Goal: Information Seeking & Learning: Learn about a topic

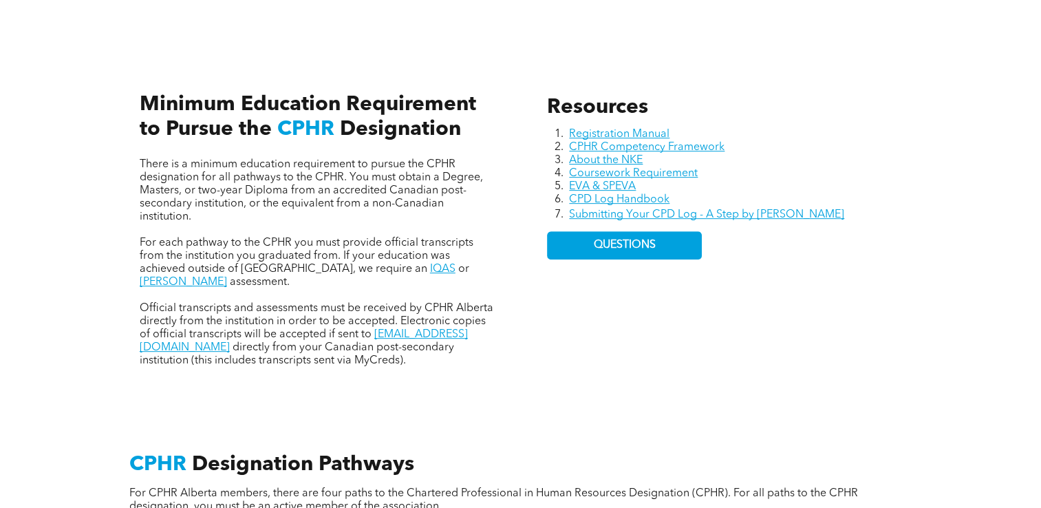
scroll to position [583, 0]
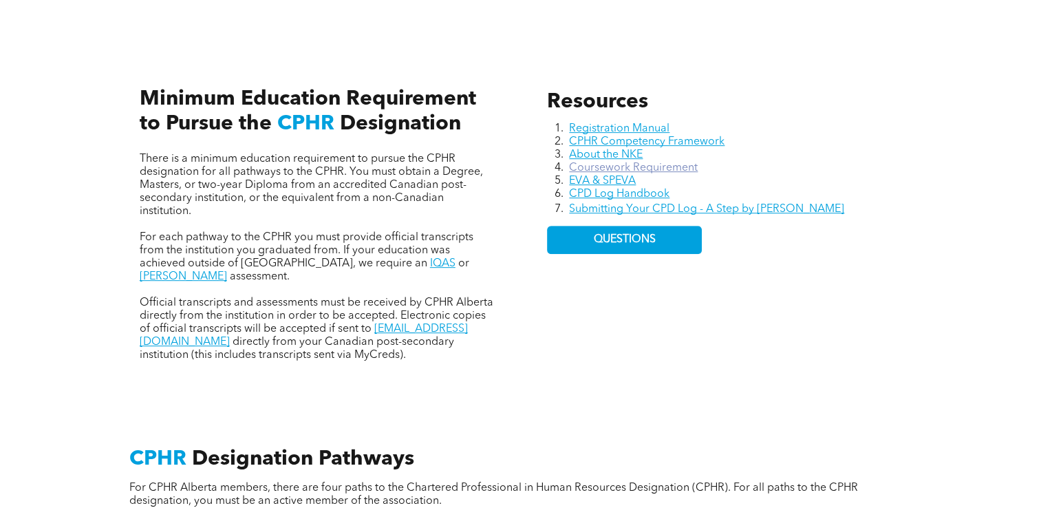
click at [646, 164] on link "Coursework Requirement" at bounding box center [633, 167] width 129 height 11
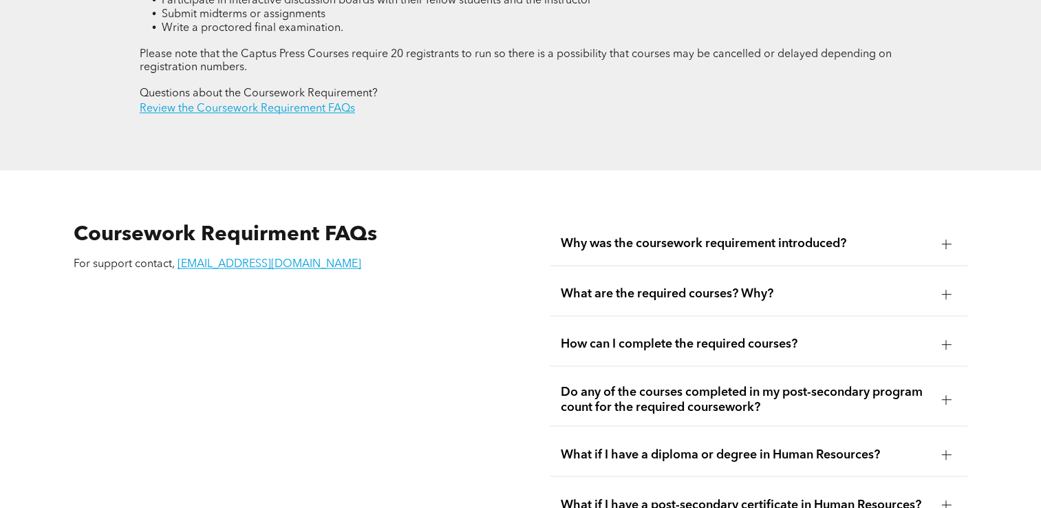
scroll to position [2234, 0]
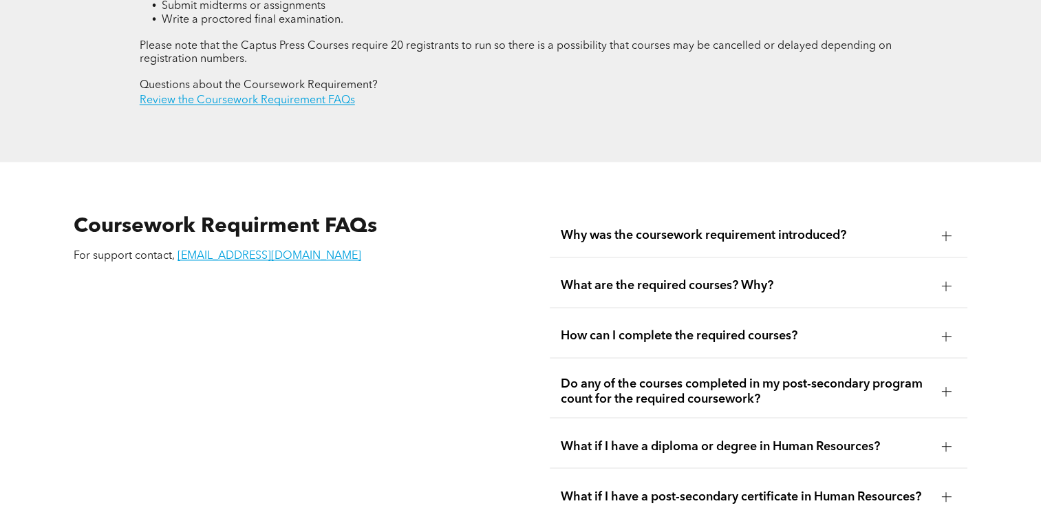
click at [951, 225] on div at bounding box center [946, 235] width 21 height 21
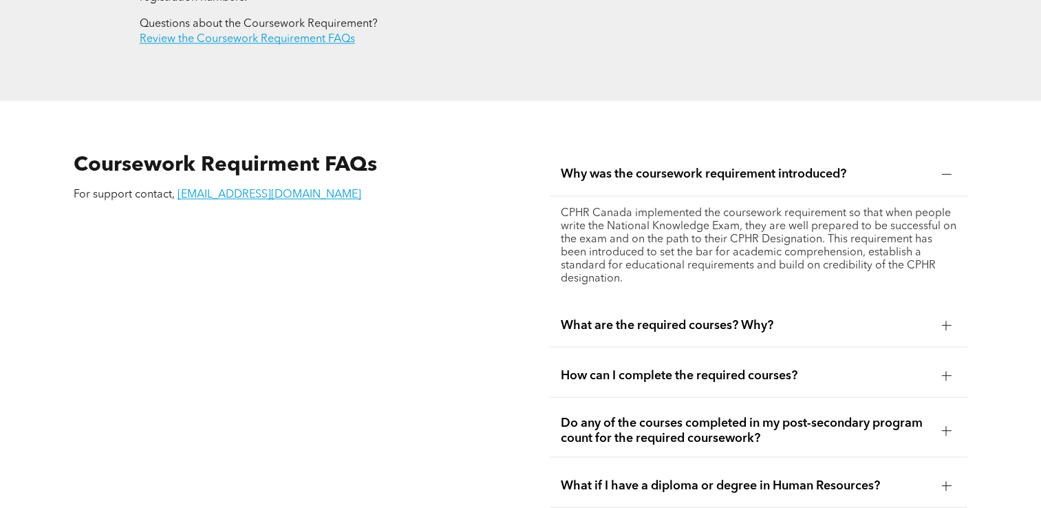
scroll to position [2298, 0]
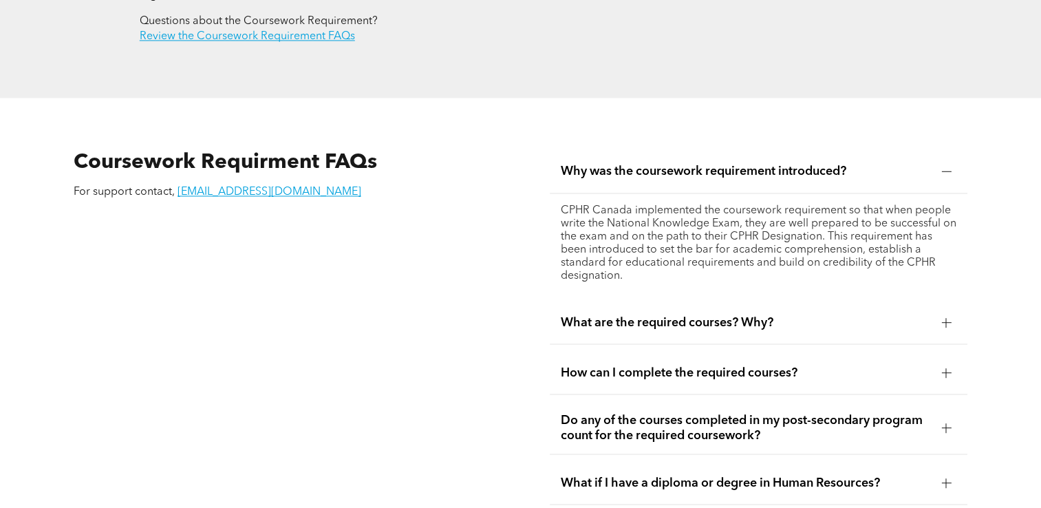
click at [946, 317] on div at bounding box center [946, 322] width 1 height 10
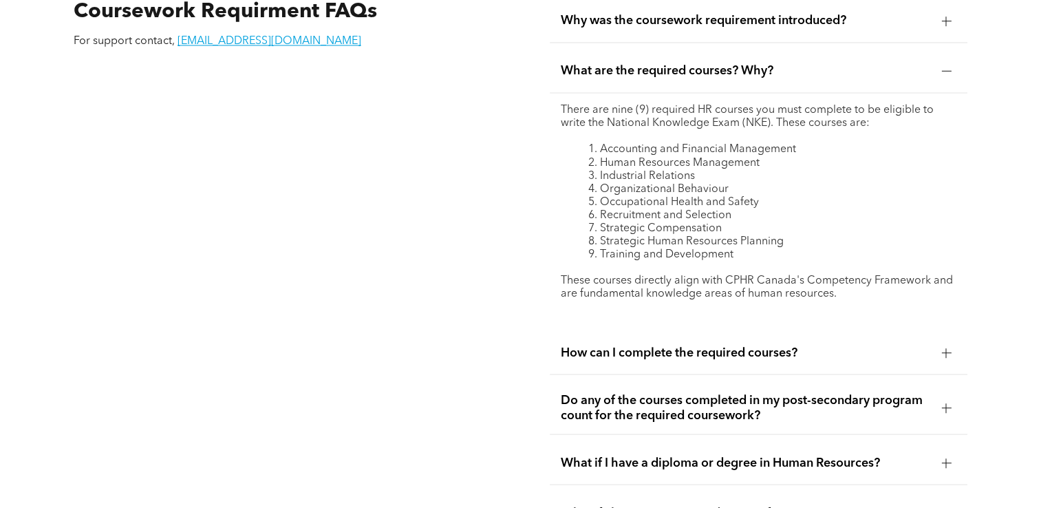
scroll to position [2449, 0]
click at [943, 341] on div at bounding box center [946, 351] width 21 height 21
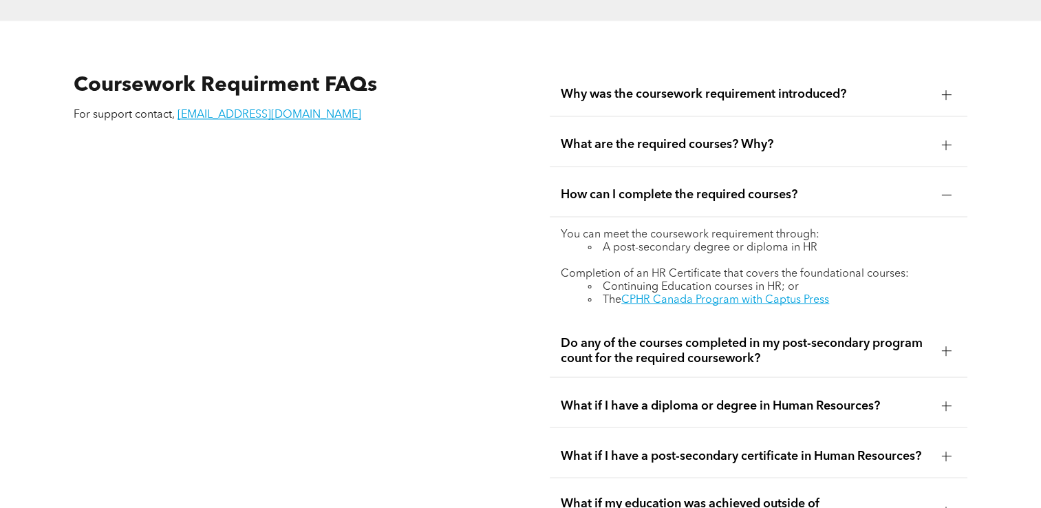
scroll to position [2373, 0]
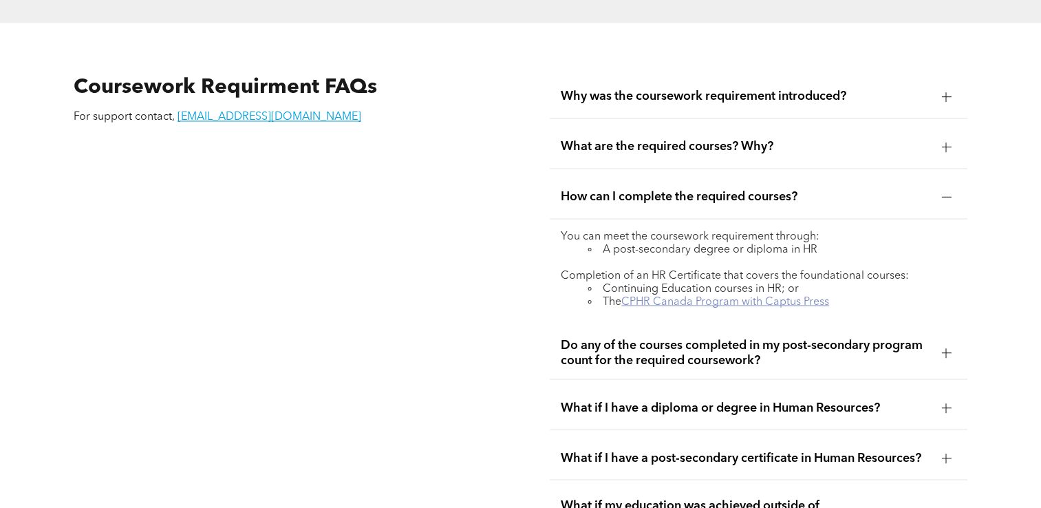
click at [749, 296] on link "CPHR Canada Program with Captus Press" at bounding box center [725, 301] width 208 height 11
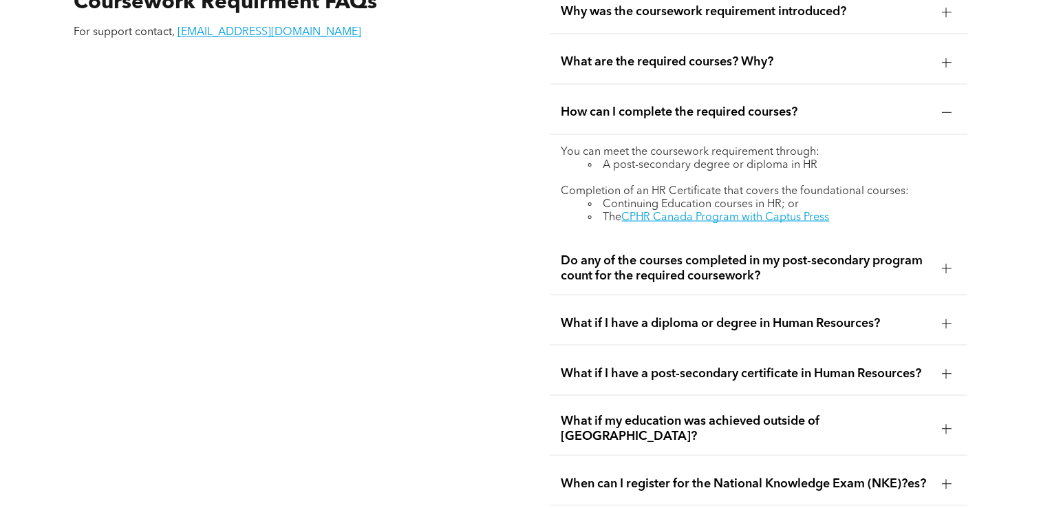
scroll to position [2476, 0]
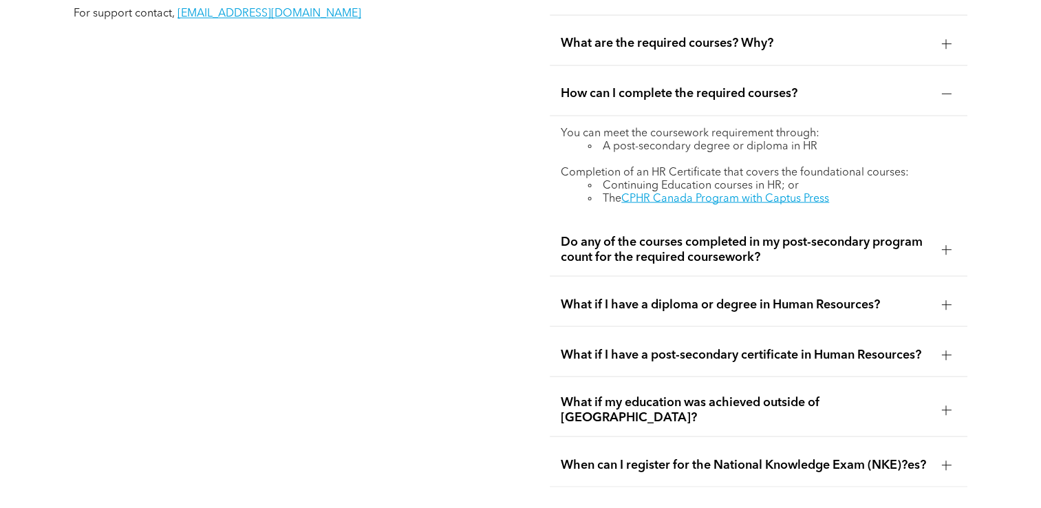
click at [943, 460] on div at bounding box center [946, 465] width 10 height 10
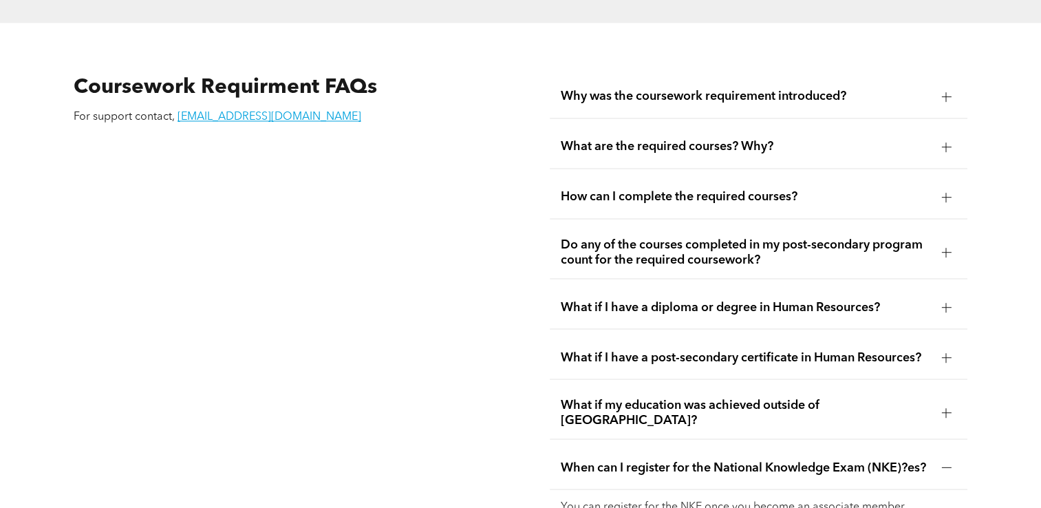
scroll to position [2361, 0]
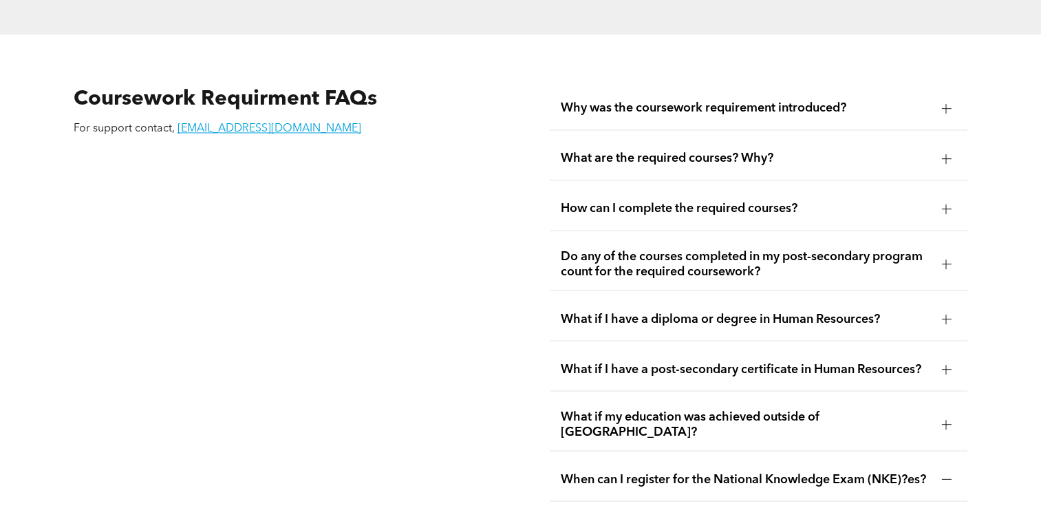
click at [946, 314] on div at bounding box center [946, 319] width 1 height 10
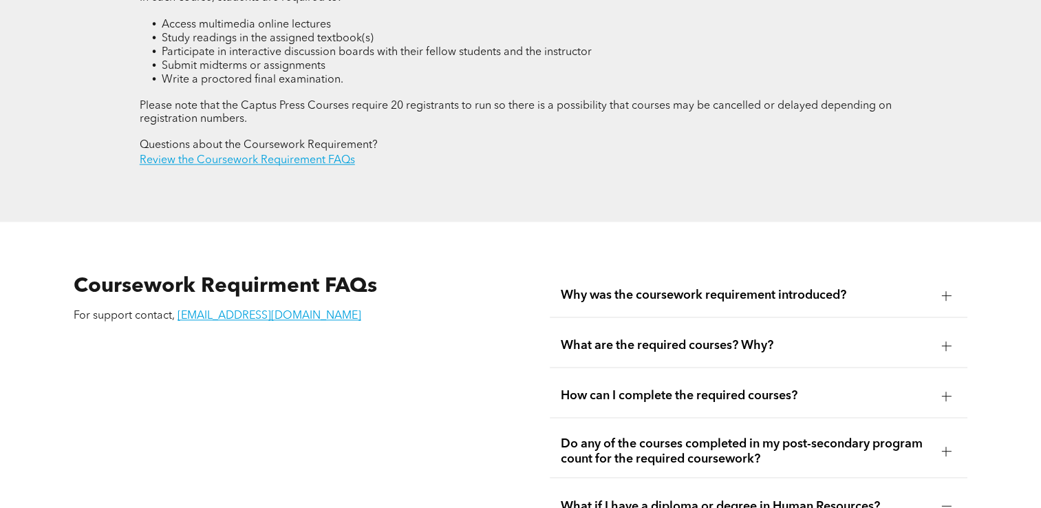
scroll to position [2177, 0]
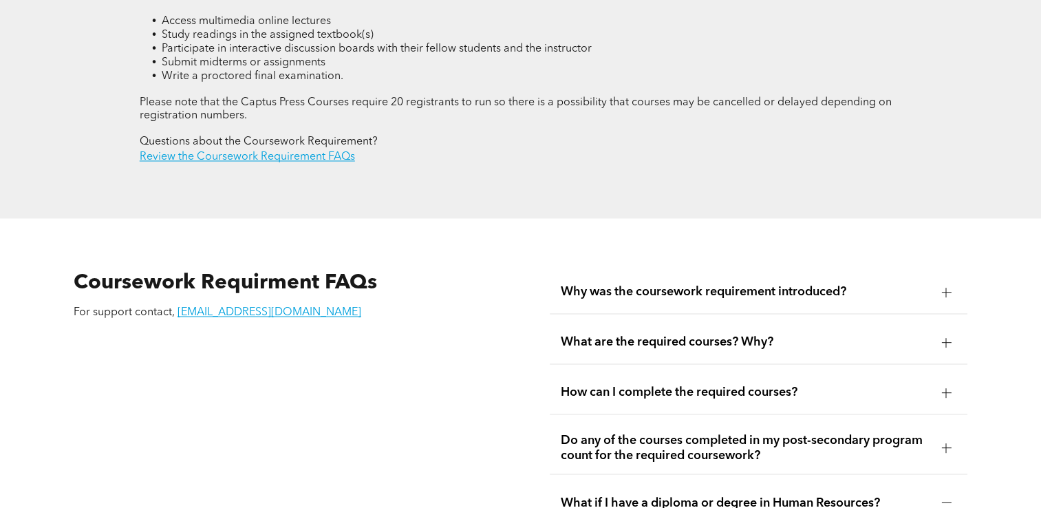
click at [943, 387] on div at bounding box center [946, 392] width 10 height 10
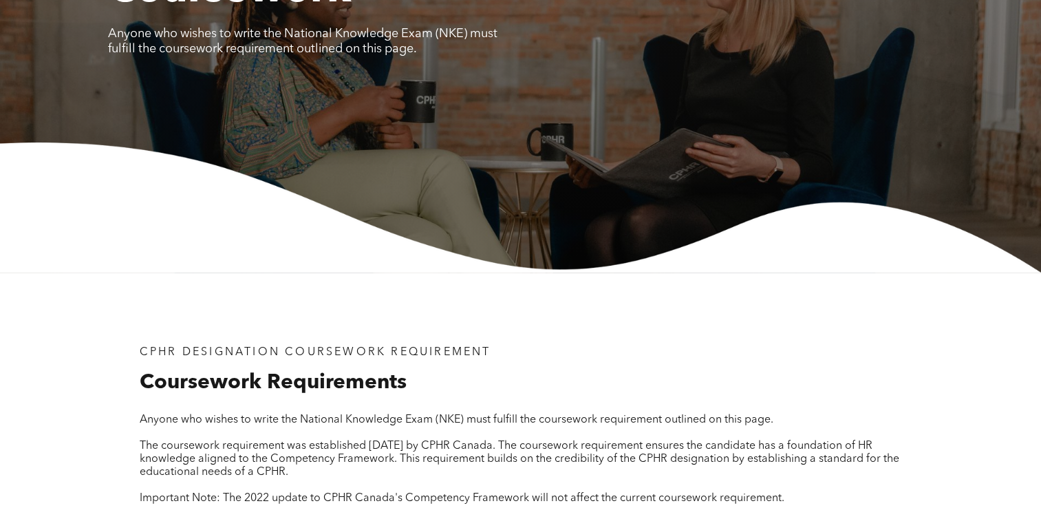
scroll to position [0, 0]
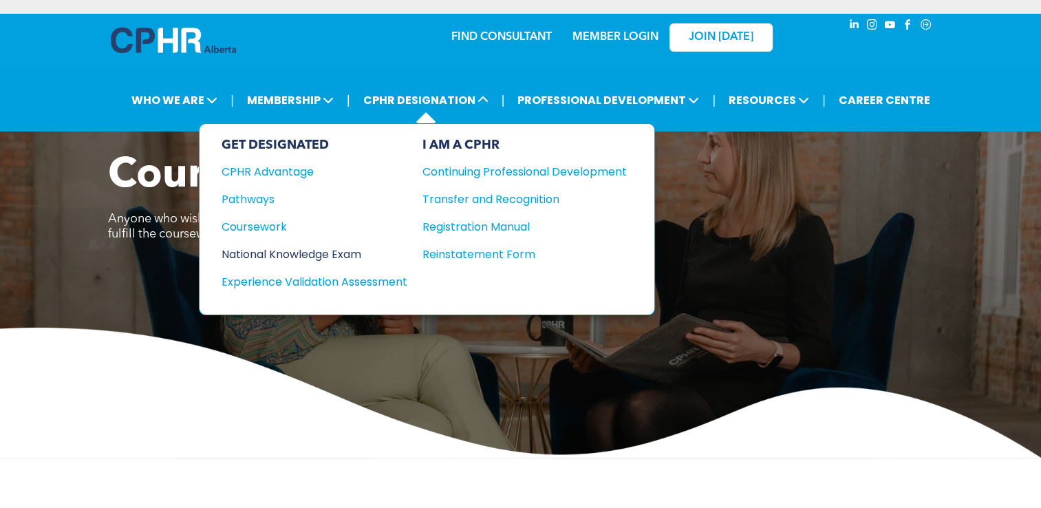
click at [297, 248] on div "National Knowledge Exam" at bounding box center [305, 254] width 167 height 17
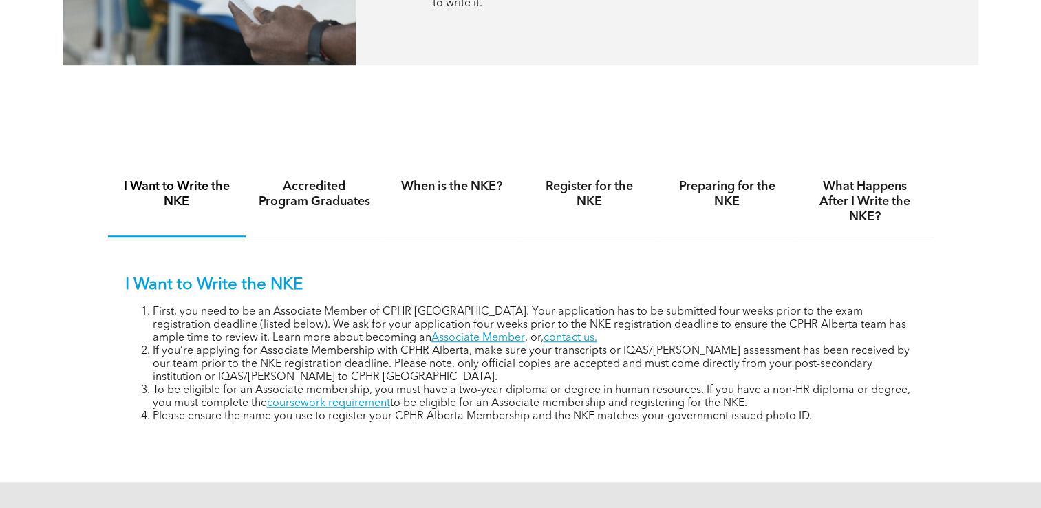
scroll to position [825, 0]
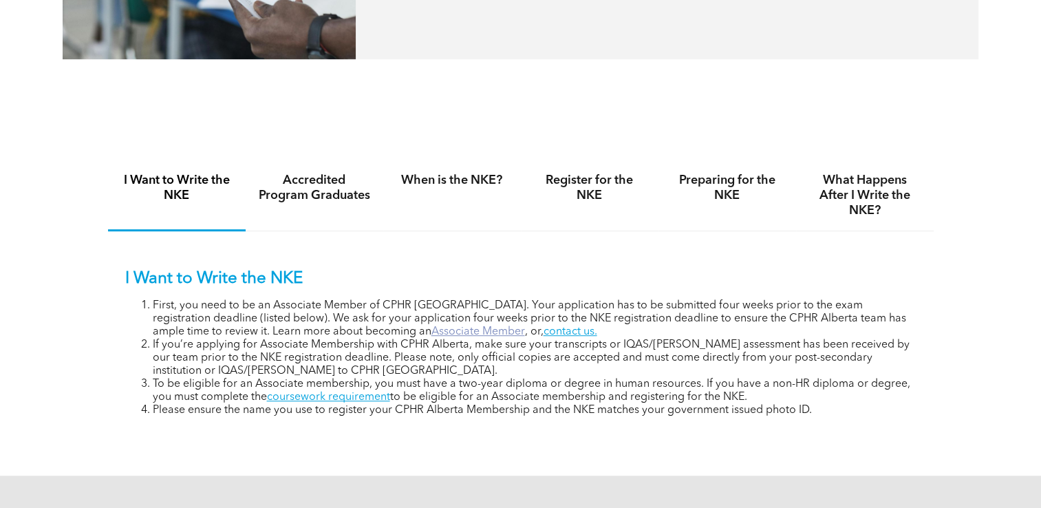
click at [431, 334] on link "Associate Member" at bounding box center [478, 331] width 94 height 11
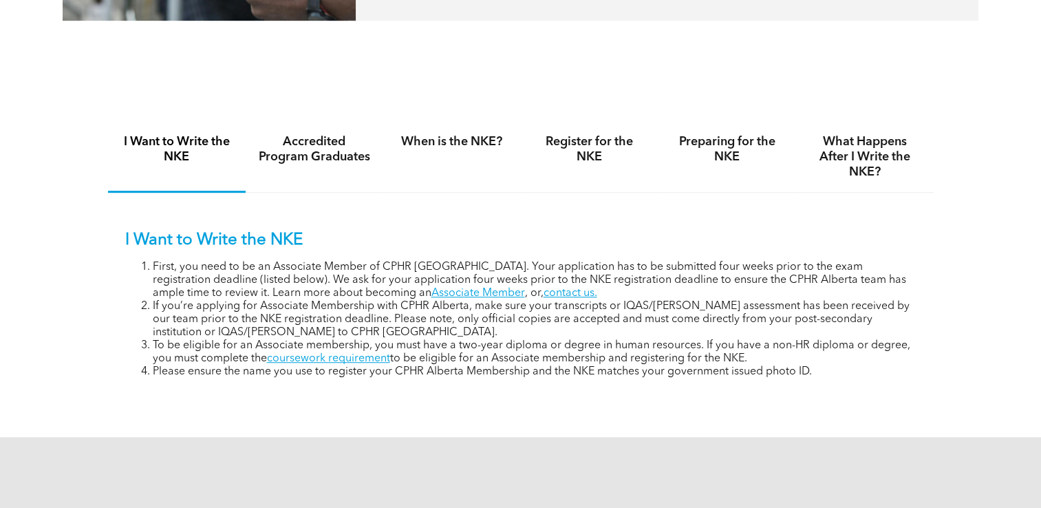
scroll to position [876, 0]
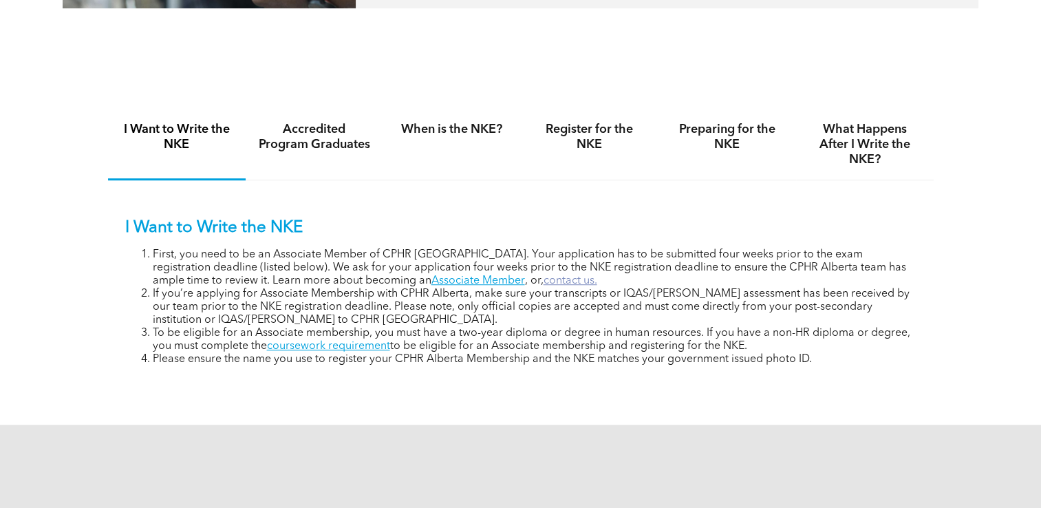
click at [543, 279] on link "contact us." at bounding box center [570, 280] width 54 height 11
click at [543, 275] on link "contact us." at bounding box center [570, 280] width 54 height 11
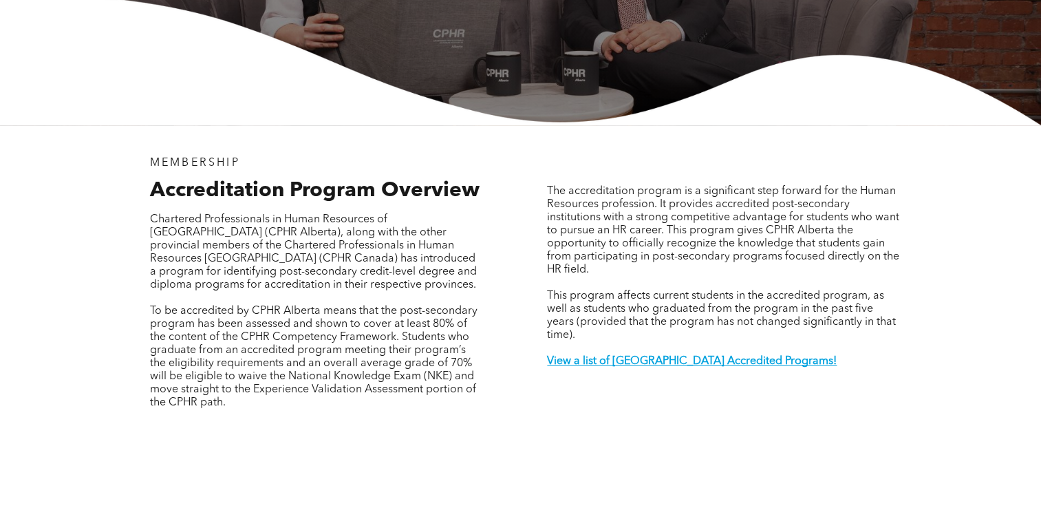
scroll to position [357, 0]
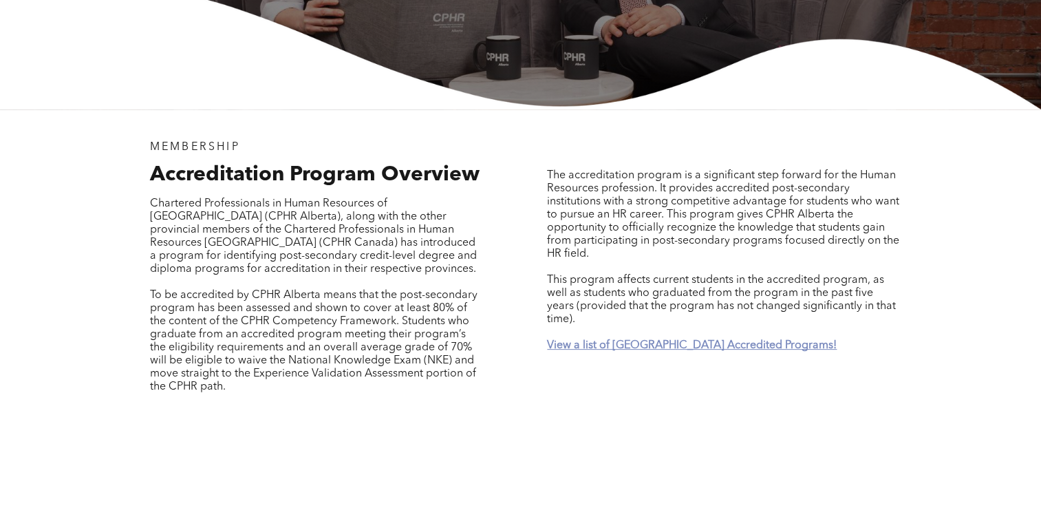
click at [663, 340] on strong "View a list of [GEOGRAPHIC_DATA] Accredited Programs!" at bounding box center [692, 345] width 290 height 11
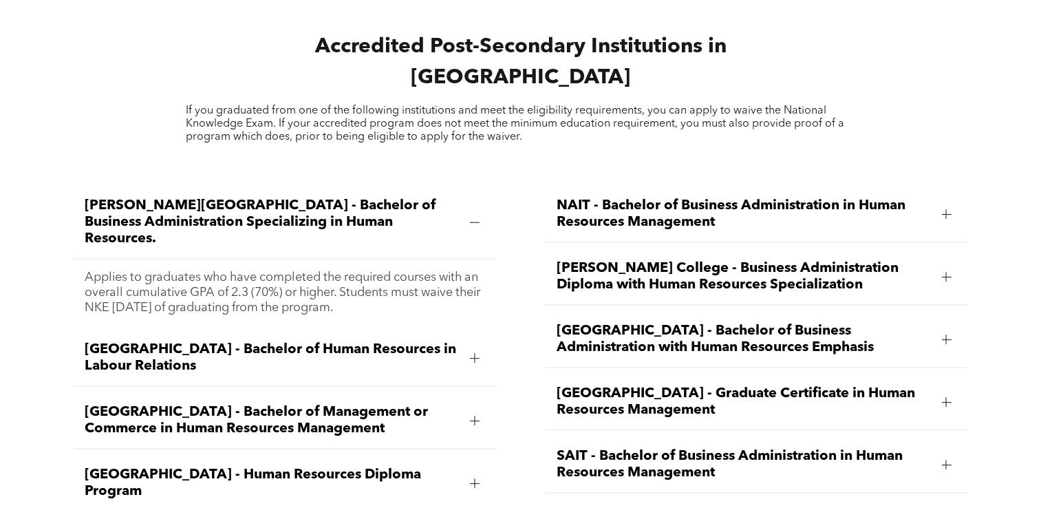
scroll to position [1818, 0]
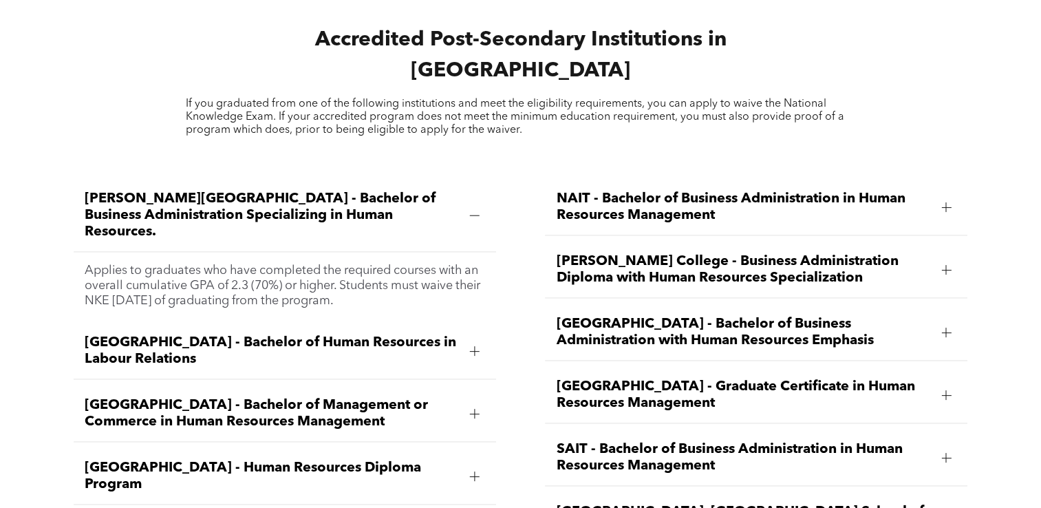
click at [947, 202] on div at bounding box center [946, 207] width 10 height 10
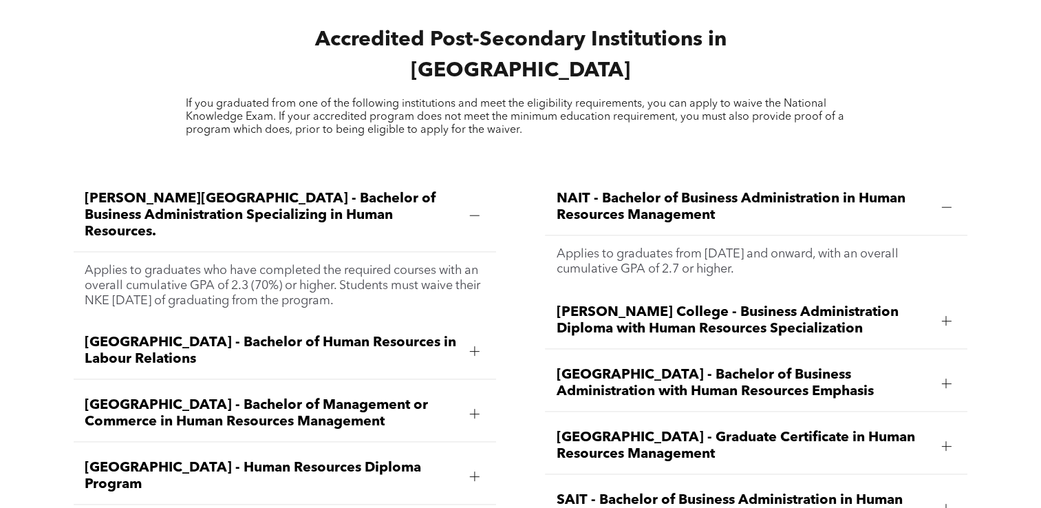
click at [206, 334] on span "[GEOGRAPHIC_DATA] - Bachelor of Human Resources in Labour Relations" at bounding box center [272, 350] width 374 height 33
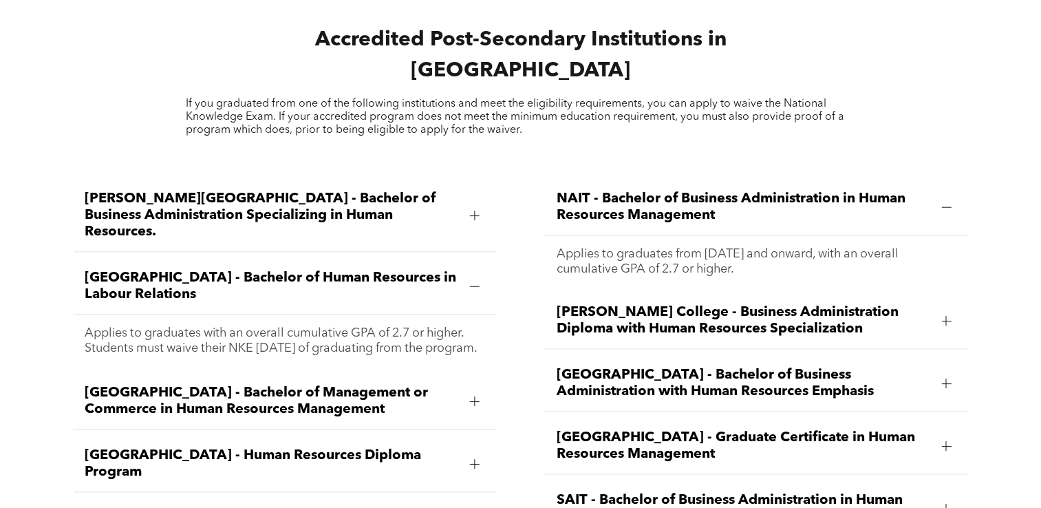
click at [170, 385] on span "Athabasca University - Bachelor of Management or Commerce in Human Resources Ma…" at bounding box center [272, 401] width 374 height 33
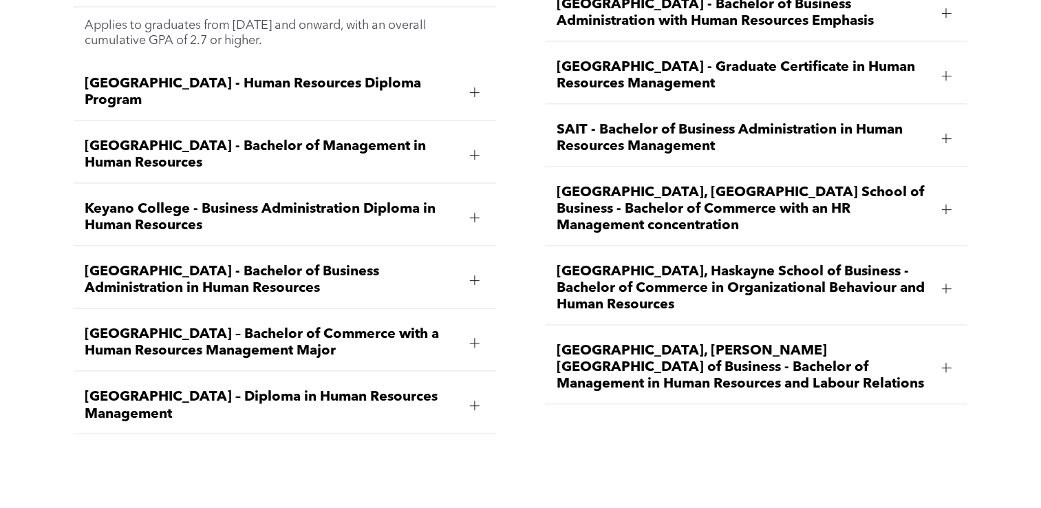
scroll to position [2192, 0]
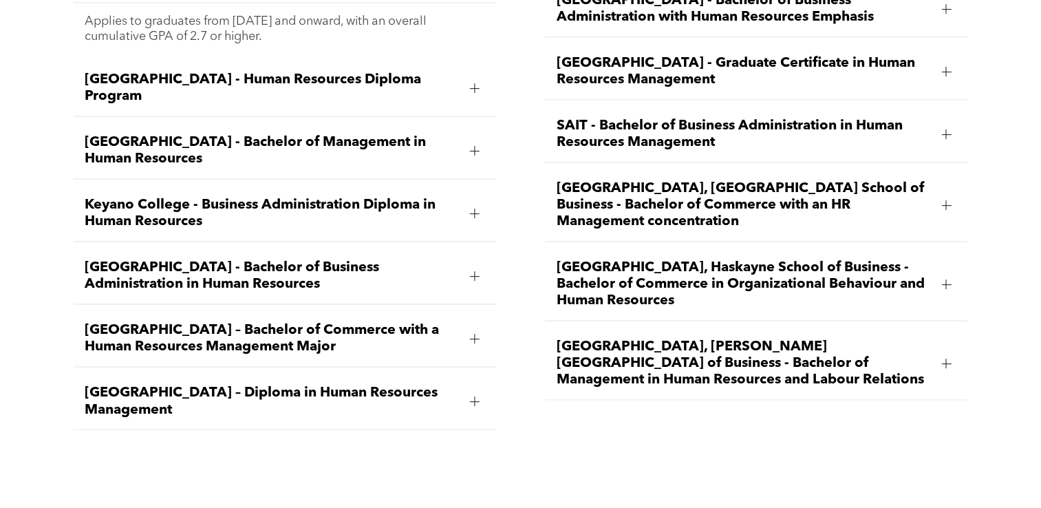
click at [215, 322] on span "MacEwan University – Bachelor of Commerce with a Human Resources Management Maj…" at bounding box center [272, 338] width 374 height 33
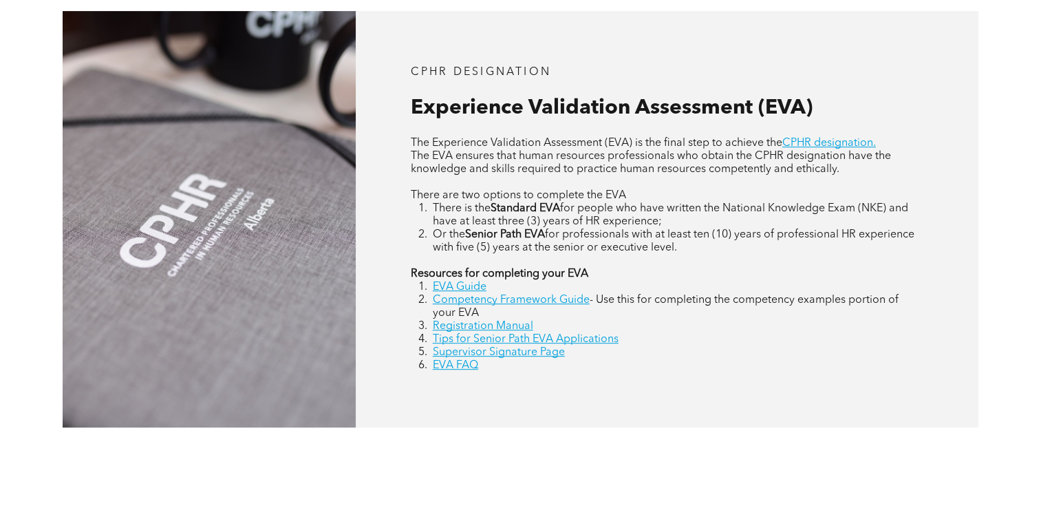
scroll to position [585, 0]
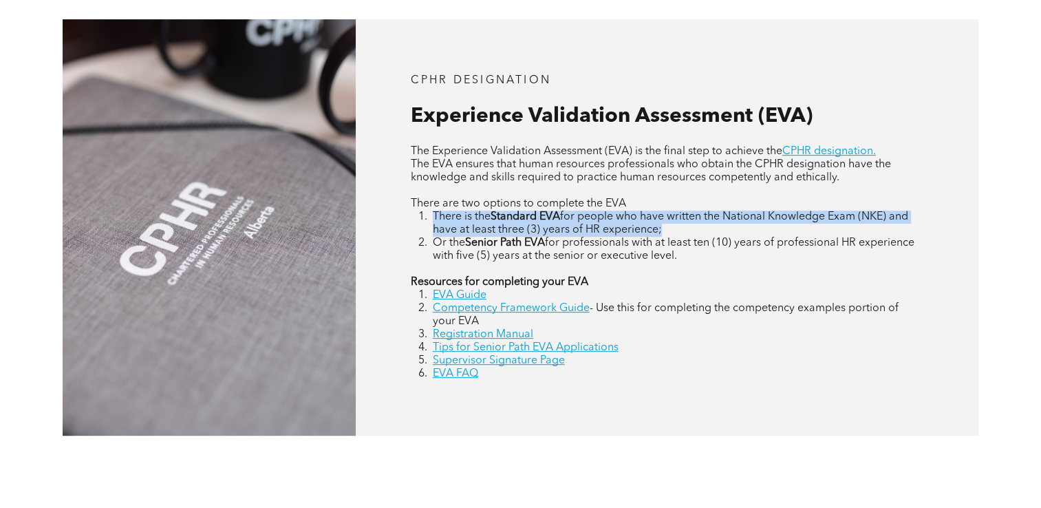
drag, startPoint x: 432, startPoint y: 214, endPoint x: 688, endPoint y: 228, distance: 256.3
click at [688, 228] on li "There is the Standard EVA for people who have written the National Knowledge Ex…" at bounding box center [678, 224] width 491 height 26
copy li "There is the Standard EVA for people who have written the National Knowledge Ex…"
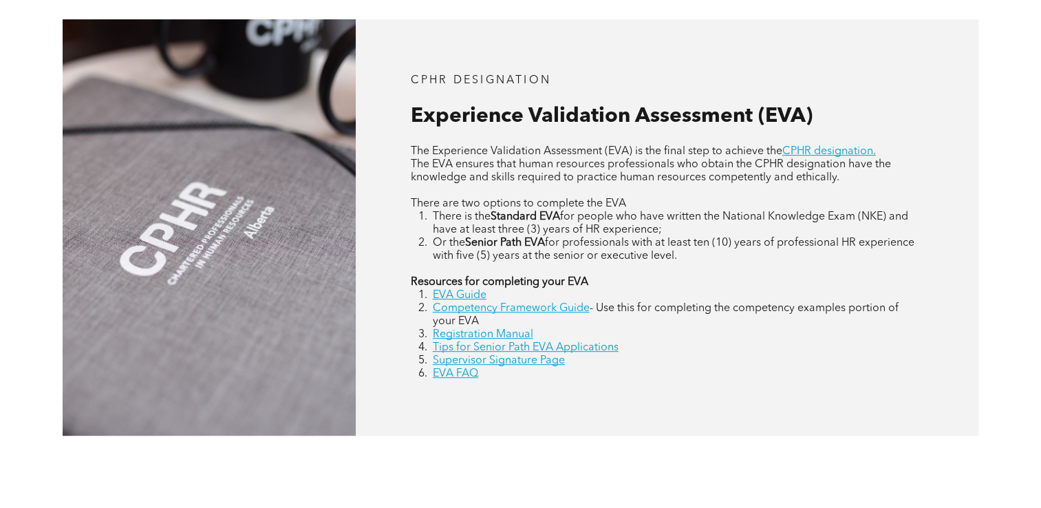
click at [785, 197] on p "There are two options to complete the EVA" at bounding box center [667, 203] width 513 height 13
click at [817, 146] on link "CPHR designation." at bounding box center [829, 151] width 94 height 11
